Goal: Ask a question

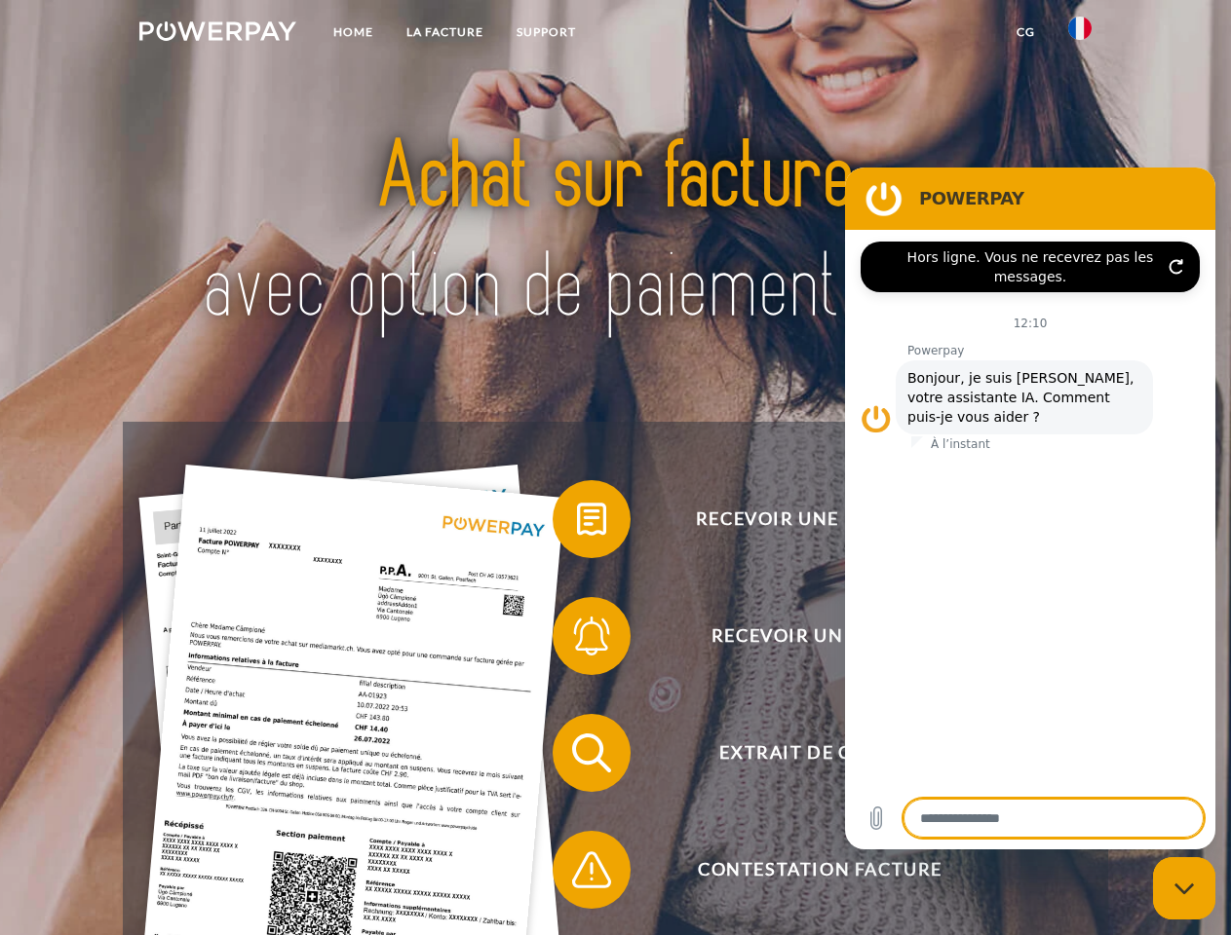
click at [217, 34] on img at bounding box center [217, 30] width 157 height 19
click at [1080, 34] on img at bounding box center [1079, 28] width 23 height 23
click at [1025, 32] on link "CG" at bounding box center [1026, 32] width 52 height 35
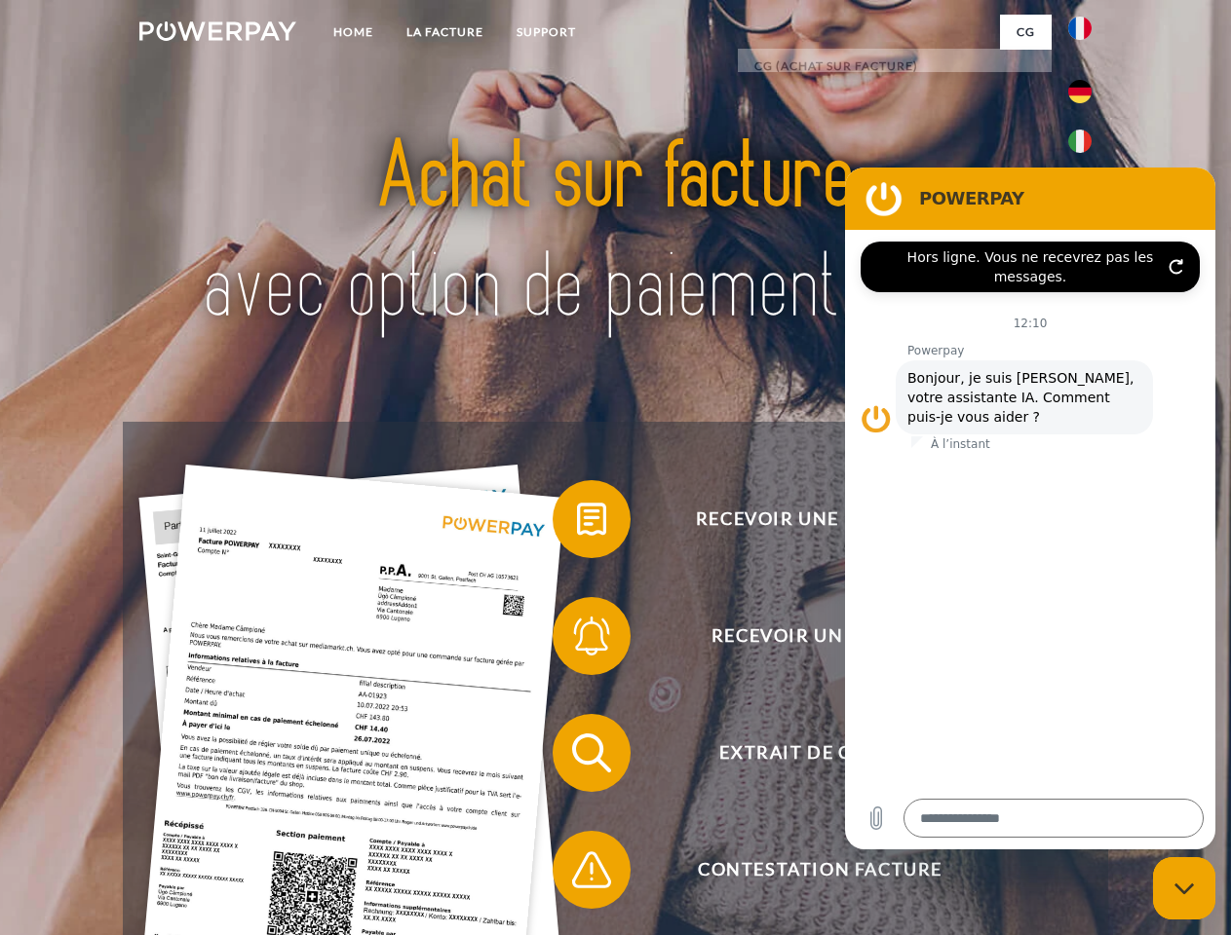
click at [577, 523] on span at bounding box center [562, 519] width 97 height 97
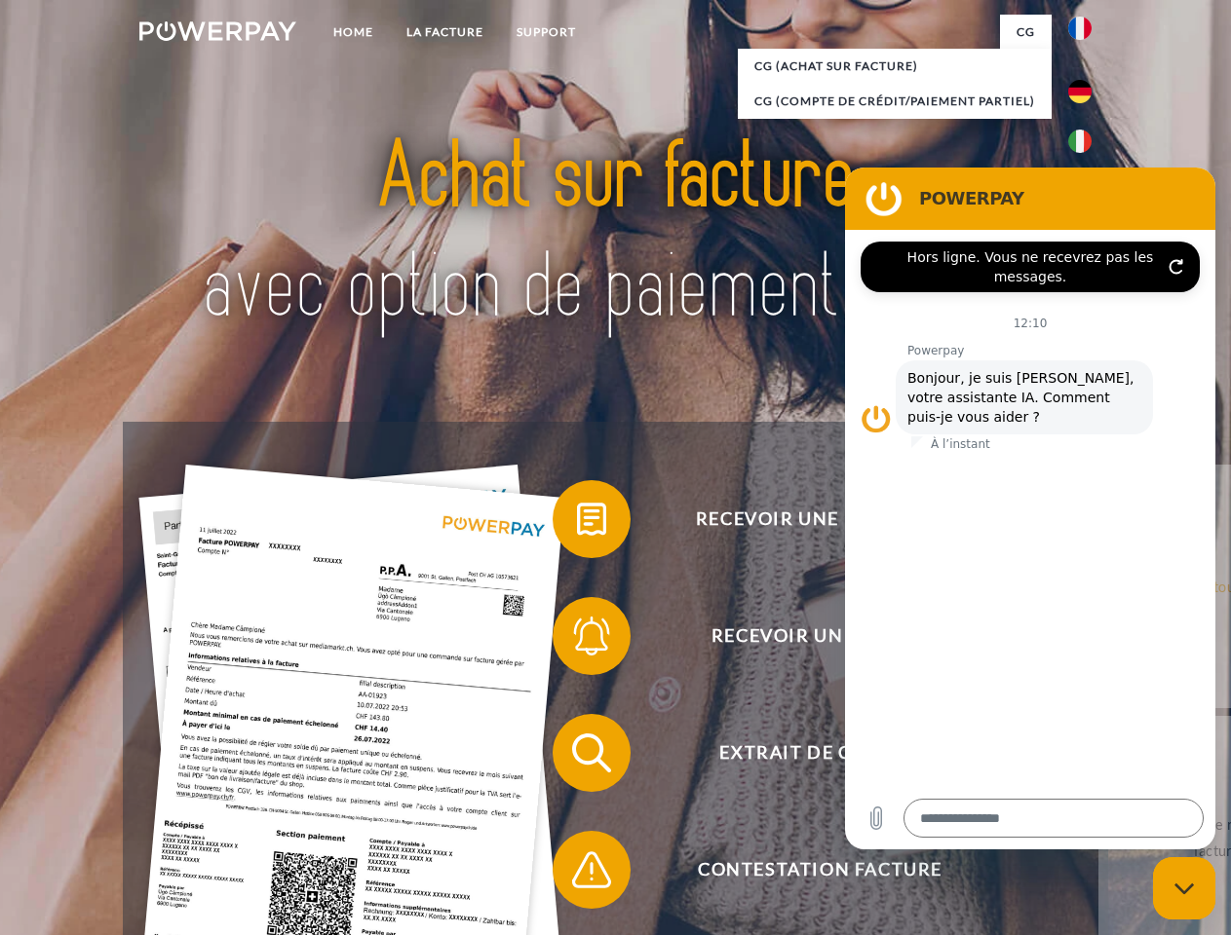
click at [577, 640] on span at bounding box center [562, 636] width 97 height 97
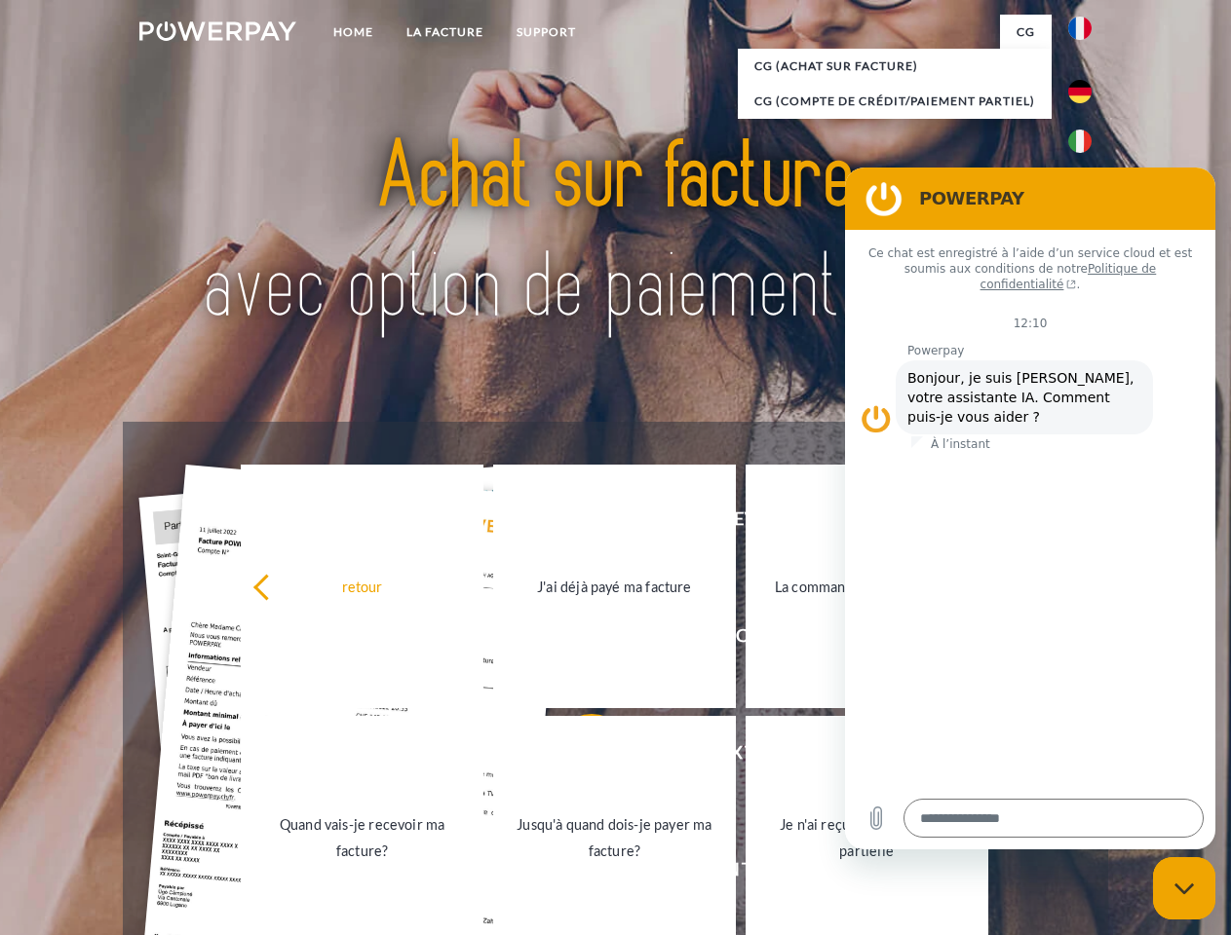
click at [577, 757] on link "Jusqu'à quand dois-je payer ma facture?" at bounding box center [614, 838] width 243 height 244
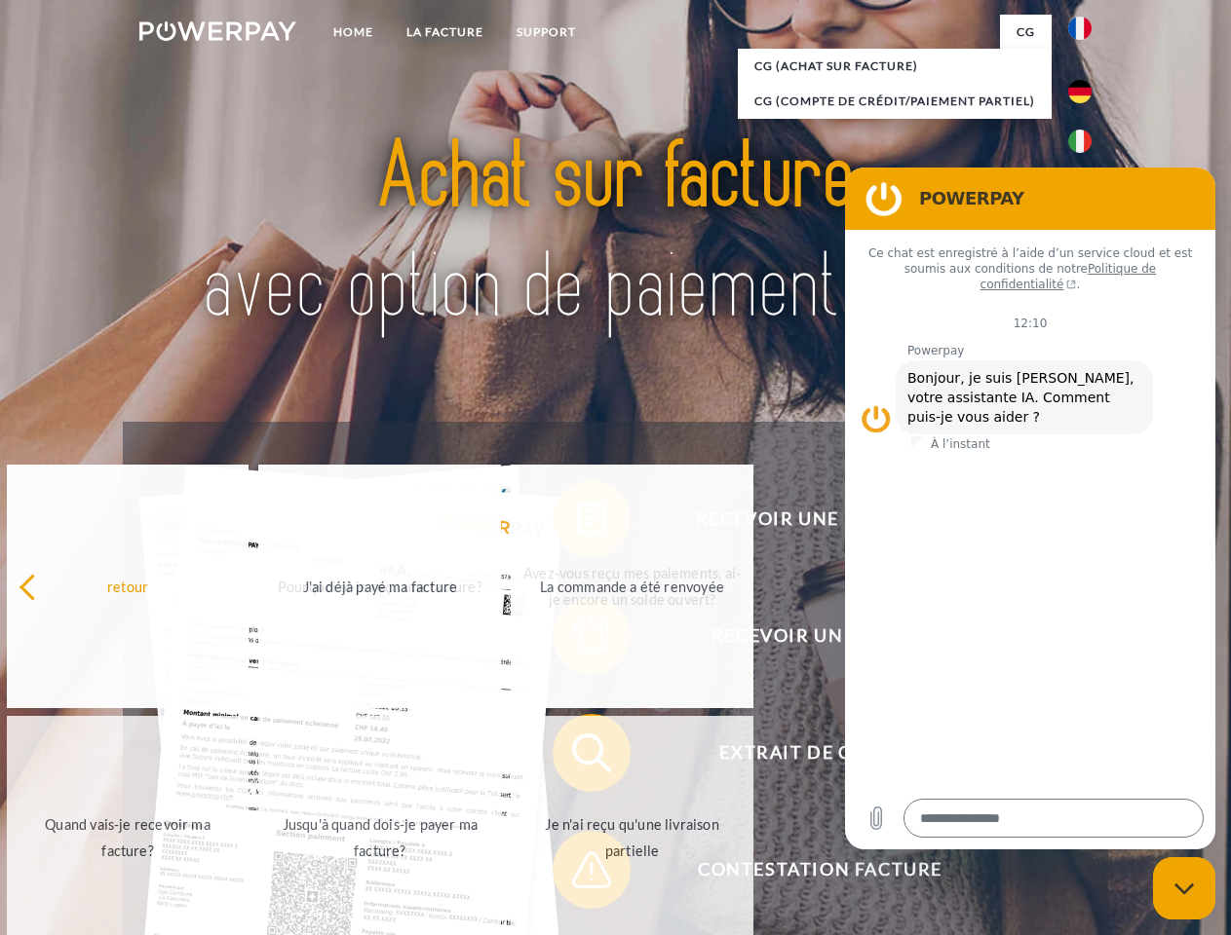
click at [577, 874] on span at bounding box center [562, 869] width 97 height 97
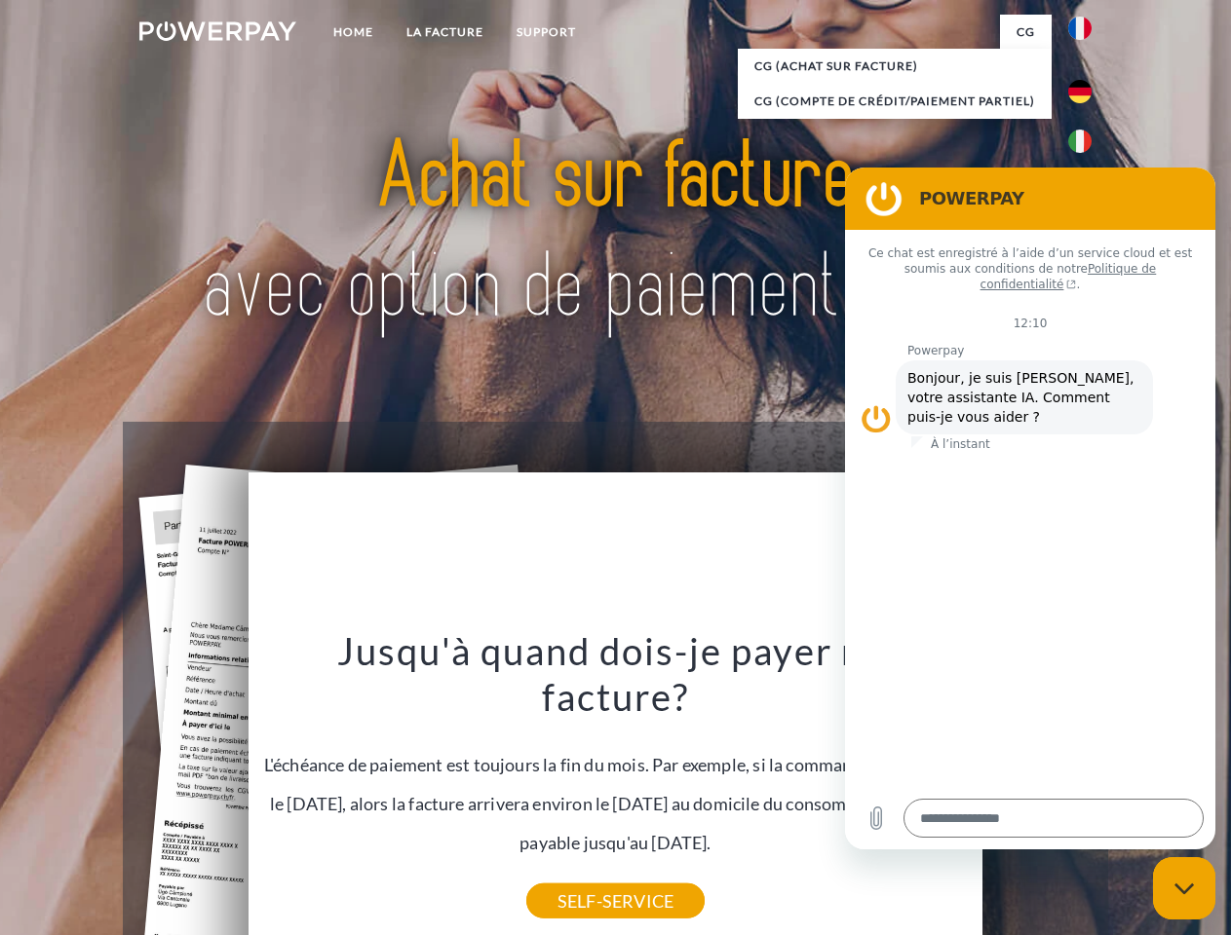
click at [1184, 889] on icon "Fermer la fenêtre de messagerie" at bounding box center [1184, 889] width 20 height 13
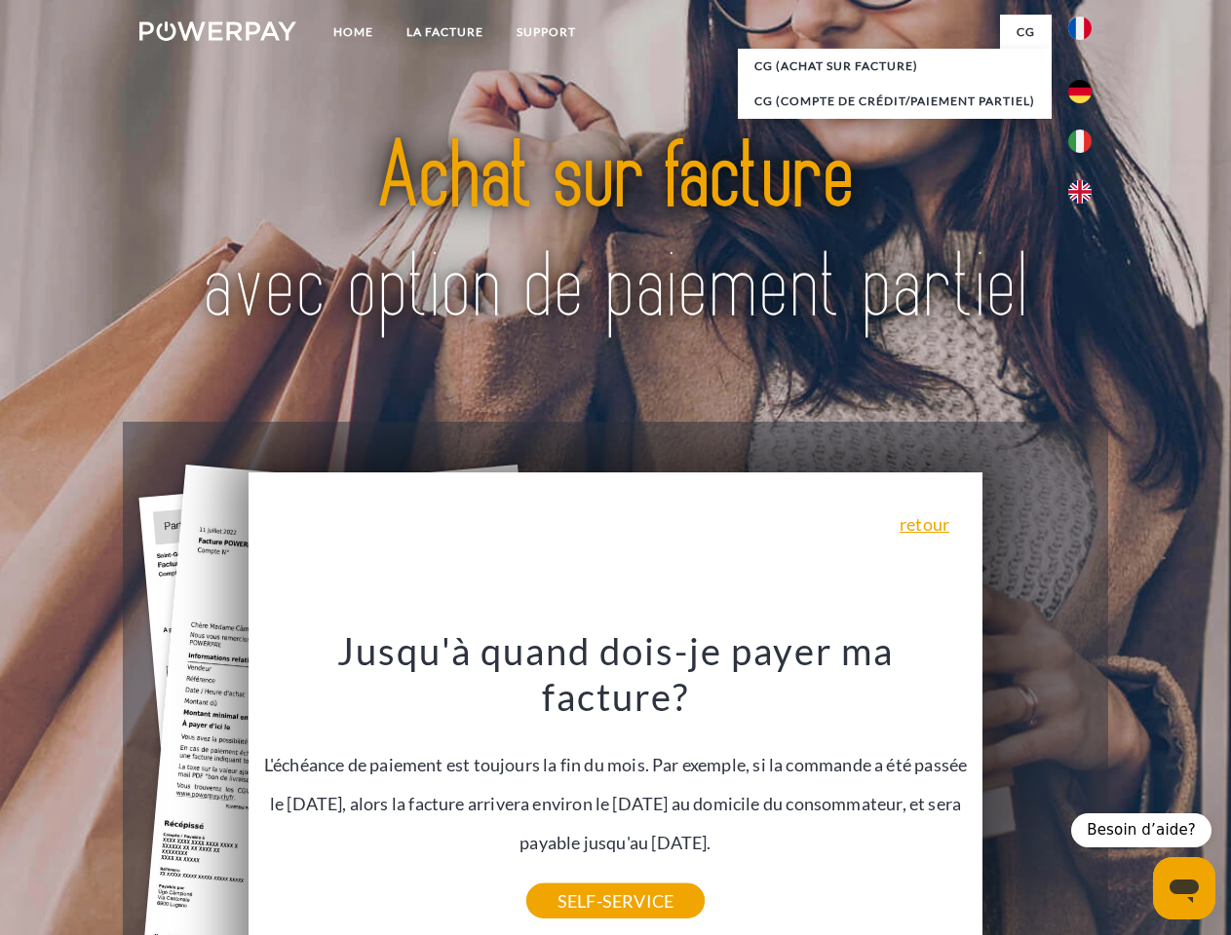
type textarea "*"
